Goal: Information Seeking & Learning: Learn about a topic

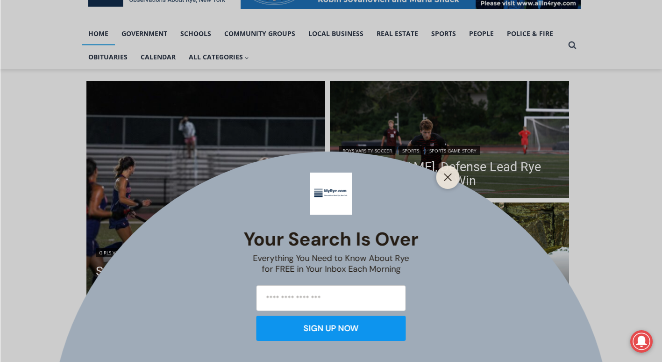
scroll to position [200, 0]
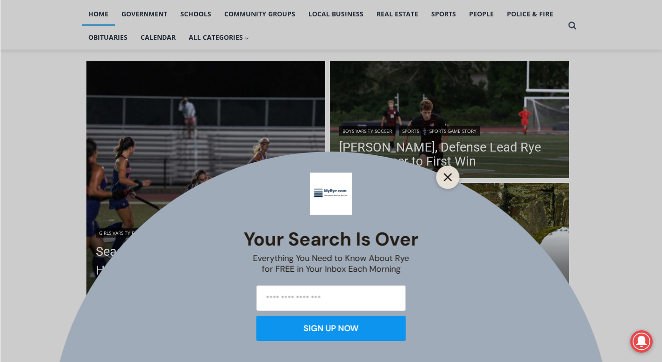
click at [450, 173] on icon "Close" at bounding box center [448, 177] width 8 height 8
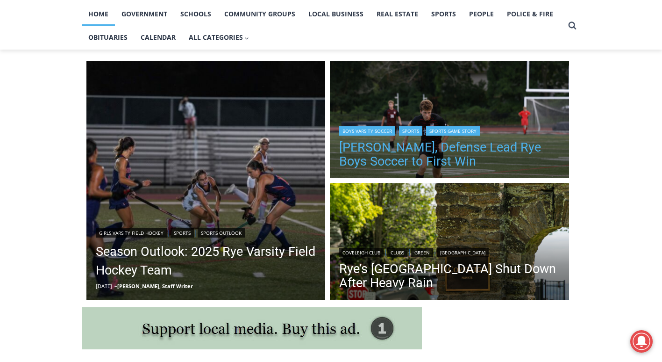
click at [422, 148] on link "[PERSON_NAME], Defense Lead Rye Boys Soccer to First Win" at bounding box center [449, 154] width 221 height 28
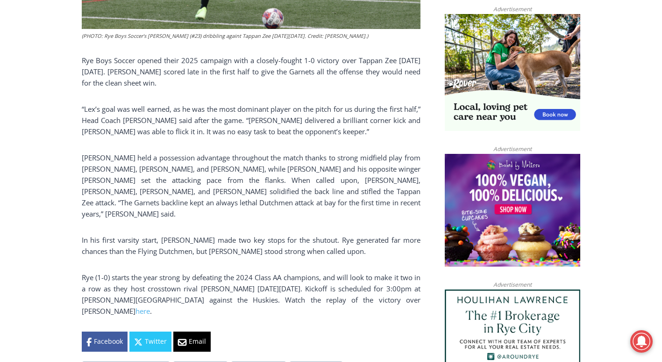
scroll to position [625, 0]
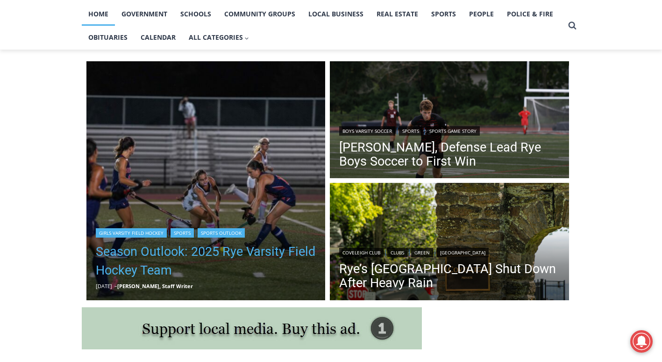
click at [175, 254] on link "Season Outlook: 2025 Rye Varsity Field Hockey Team" at bounding box center [206, 260] width 221 height 37
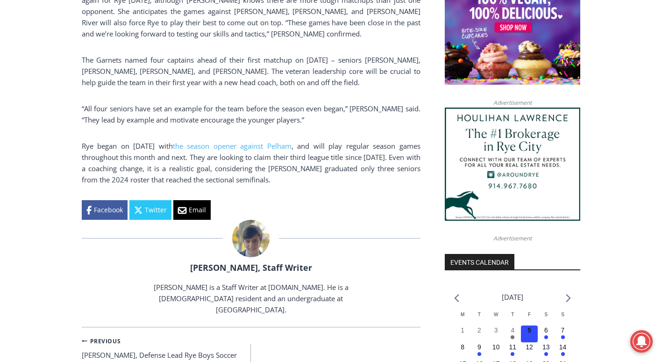
scroll to position [802, 0]
